Goal: Task Accomplishment & Management: Manage account settings

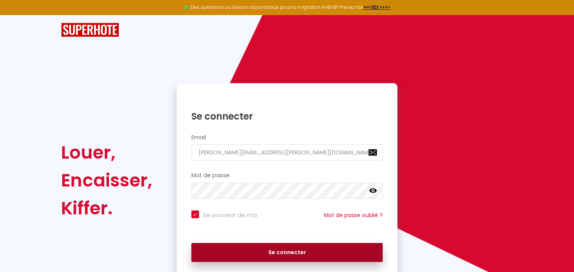
click at [273, 253] on button "Se connecter" at bounding box center [287, 252] width 192 height 19
checkbox input "true"
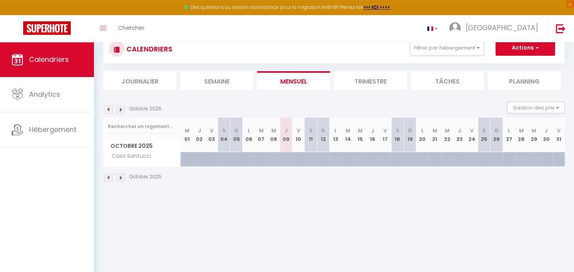
scroll to position [41, 0]
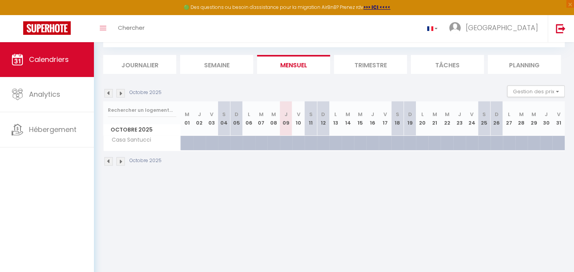
click at [379, 68] on li "Trimestre" at bounding box center [370, 64] width 73 height 19
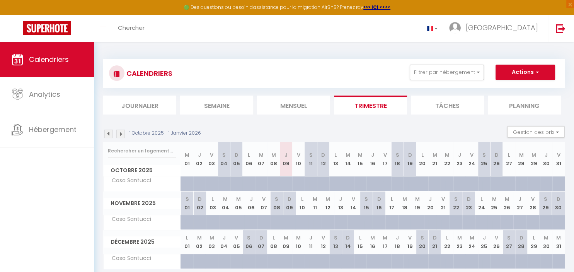
scroll to position [41, 0]
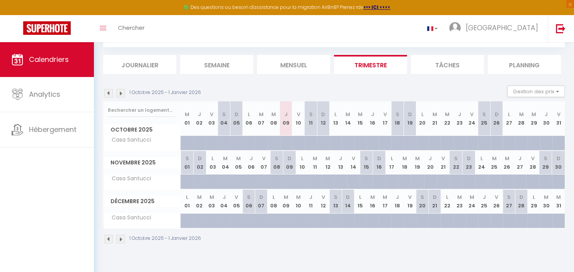
click at [299, 144] on div at bounding box center [302, 147] width 12 height 15
type input "150"
select select "1"
type input "Ven 10 Octobre 2025"
type input "[DATE]"
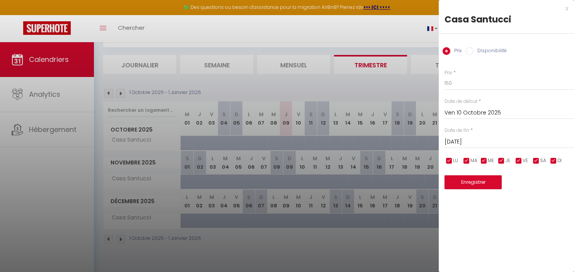
click at [489, 52] on label "Disponibilité" at bounding box center [489, 51] width 33 height 8
click at [473, 52] on input "Disponibilité" at bounding box center [469, 51] width 8 height 8
radio input "true"
radio input "false"
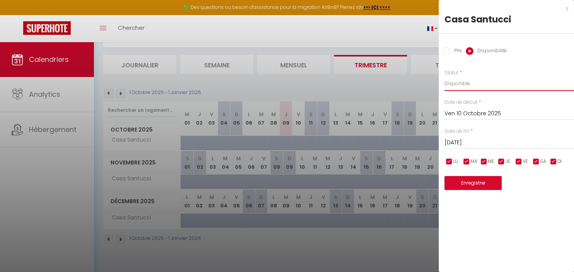
click at [444, 76] on select "Disponible Indisponible" at bounding box center [508, 83] width 129 height 15
select select "0"
click option "Indisponible" at bounding box center [0, 0] width 0 height 0
click at [475, 144] on input "[DATE]" at bounding box center [508, 143] width 129 height 10
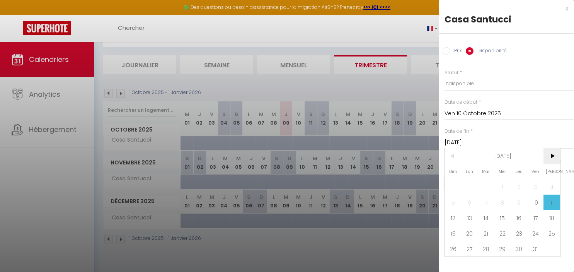
click at [551, 156] on span ">" at bounding box center [551, 155] width 17 height 15
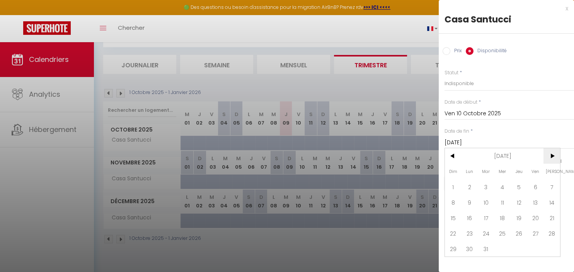
click at [551, 156] on span ">" at bounding box center [551, 155] width 17 height 15
click at [520, 251] on span "30" at bounding box center [518, 248] width 17 height 15
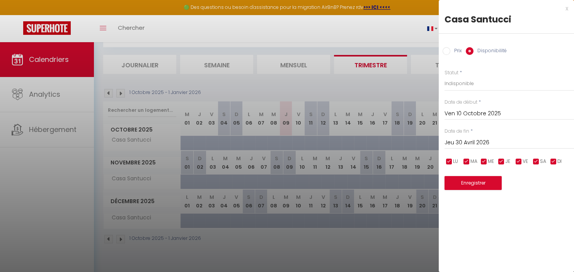
click at [495, 143] on input "Jeu 30 Avril 2026" at bounding box center [508, 143] width 129 height 10
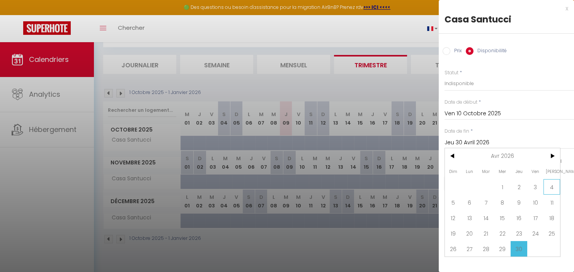
click at [548, 187] on span "4" at bounding box center [551, 186] width 17 height 15
type input "[DATE]"
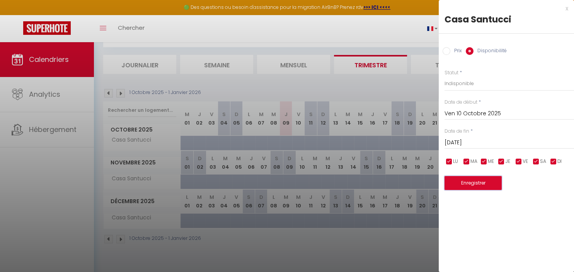
click at [469, 180] on button "Enregistrer" at bounding box center [472, 183] width 57 height 14
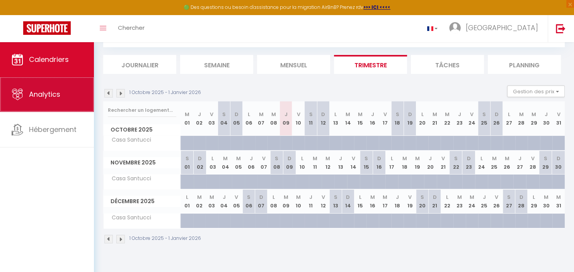
click at [46, 95] on span "Analytics" at bounding box center [44, 94] width 31 height 10
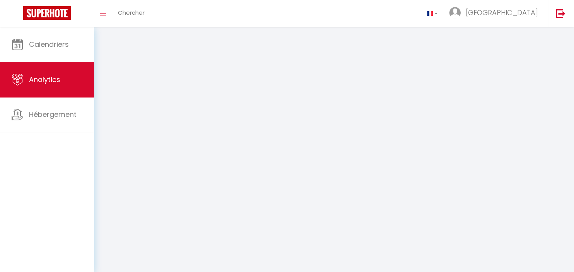
select select "2025"
select select "10"
